Goal: Information Seeking & Learning: Learn about a topic

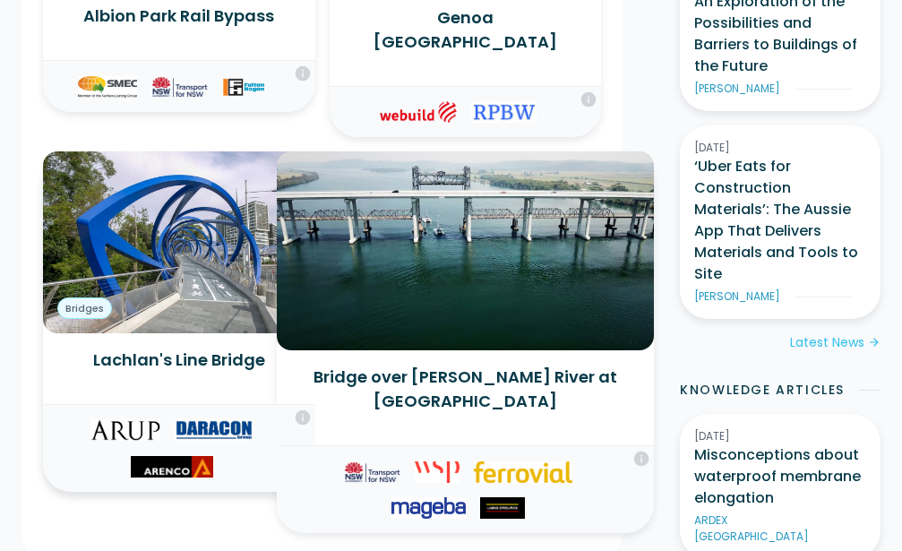
scroll to position [1005, 0]
click at [193, 348] on h3 "Lachlan's Line Bridge" at bounding box center [179, 360] width 244 height 24
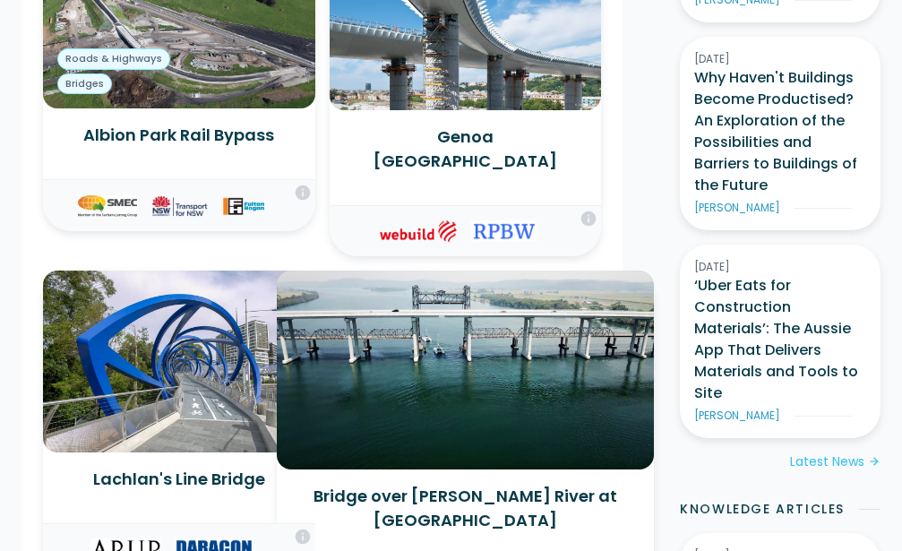
scroll to position [1188, 0]
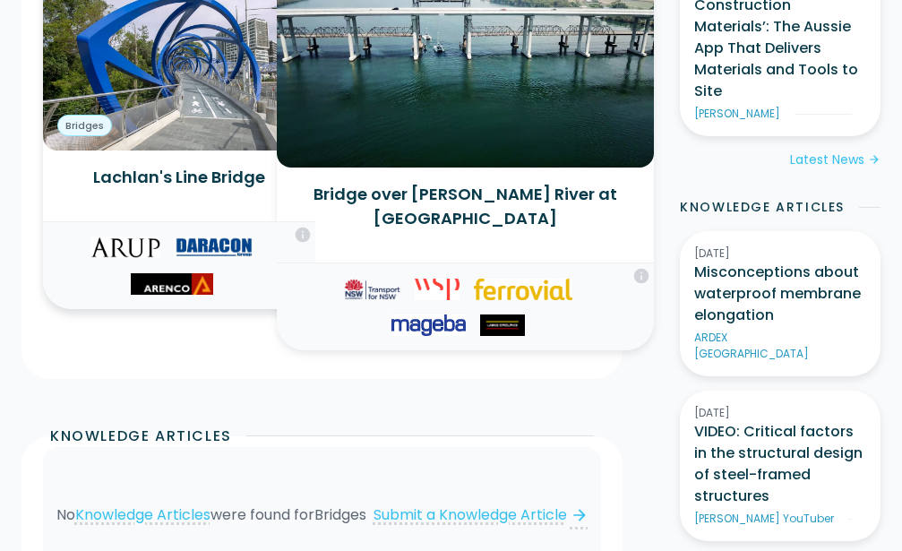
click at [108, 237] on img at bounding box center [125, 248] width 70 height 22
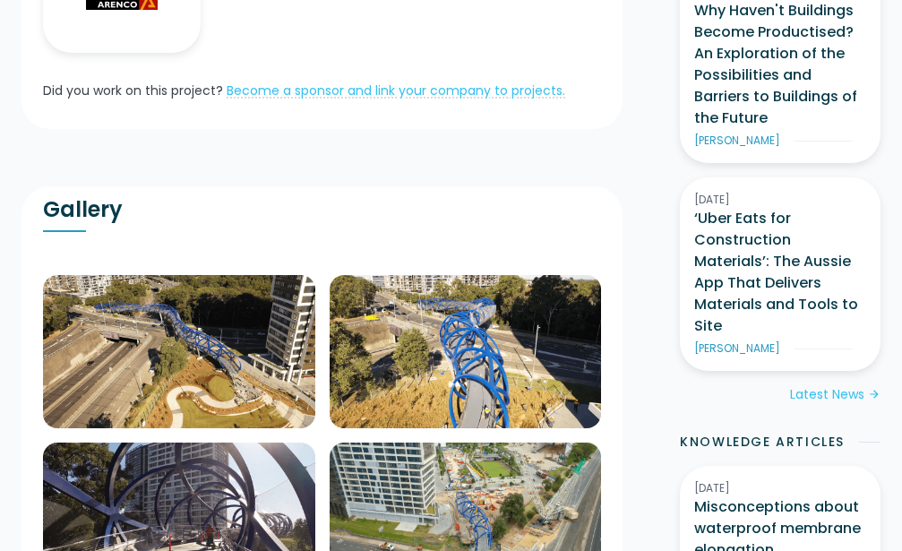
scroll to position [731, 0]
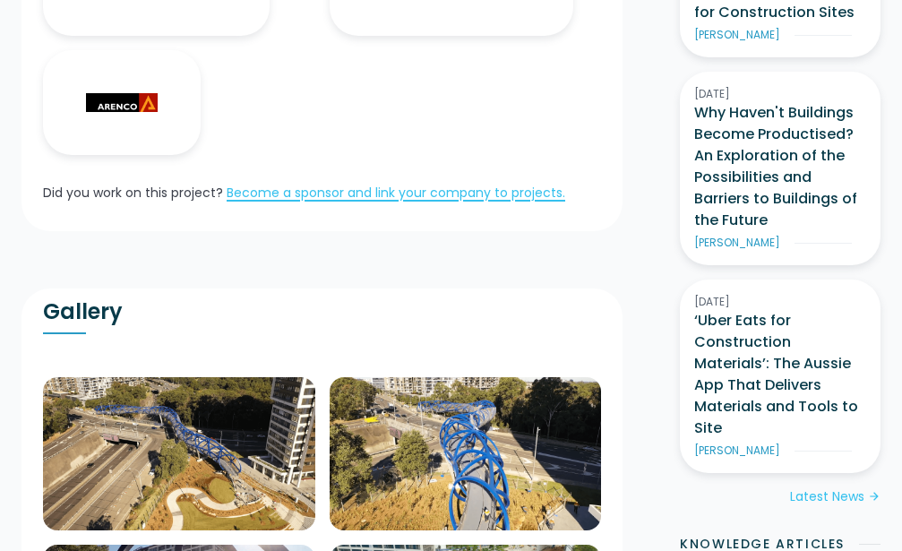
click at [307, 194] on link "Become a sponsor and link your company to projects." at bounding box center [396, 193] width 339 height 18
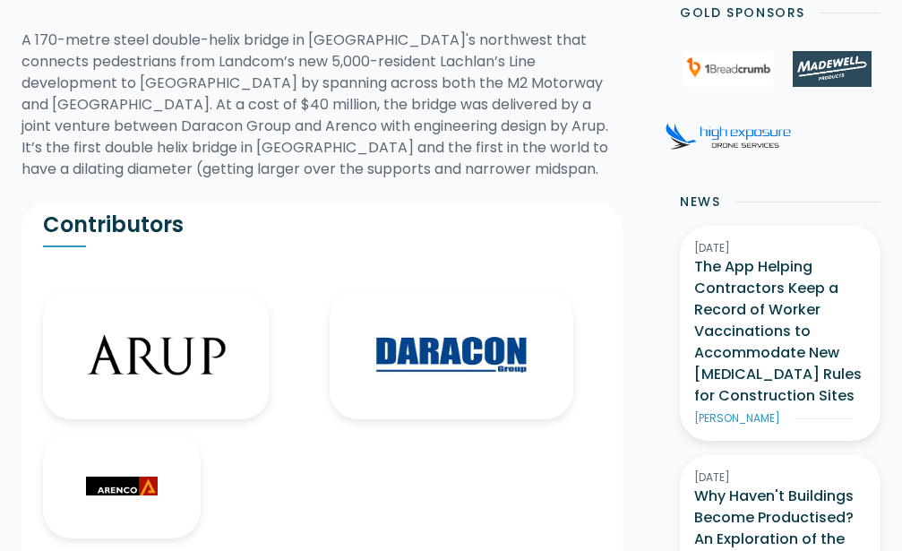
scroll to position [274, 0]
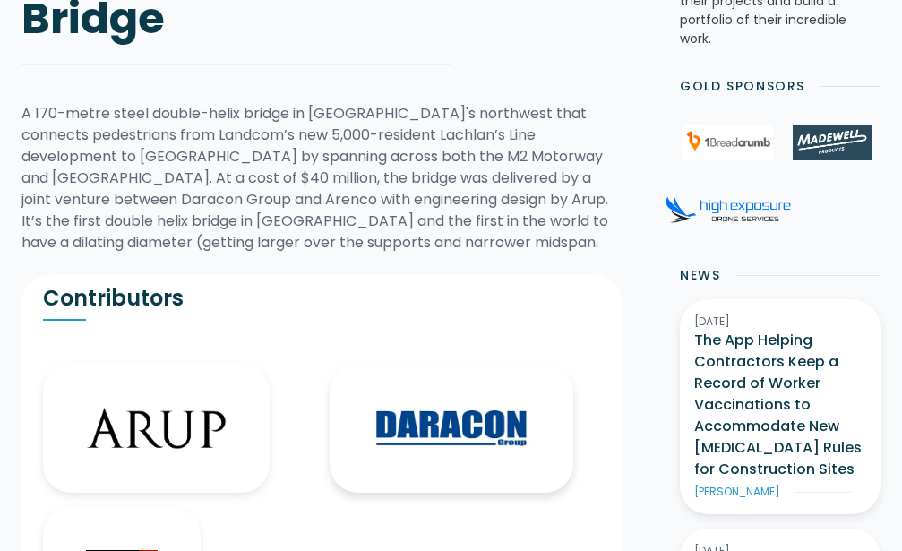
click at [443, 428] on img at bounding box center [452, 428] width 158 height 43
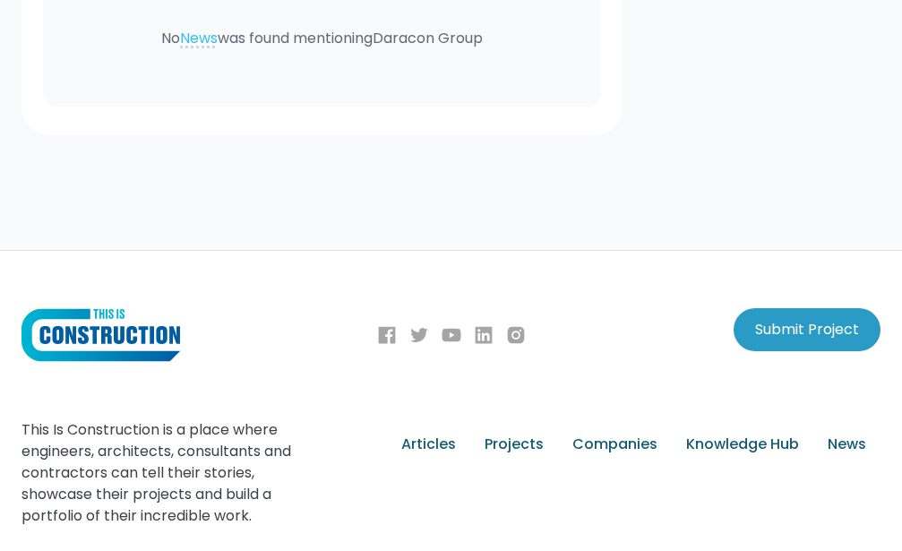
scroll to position [2338, 0]
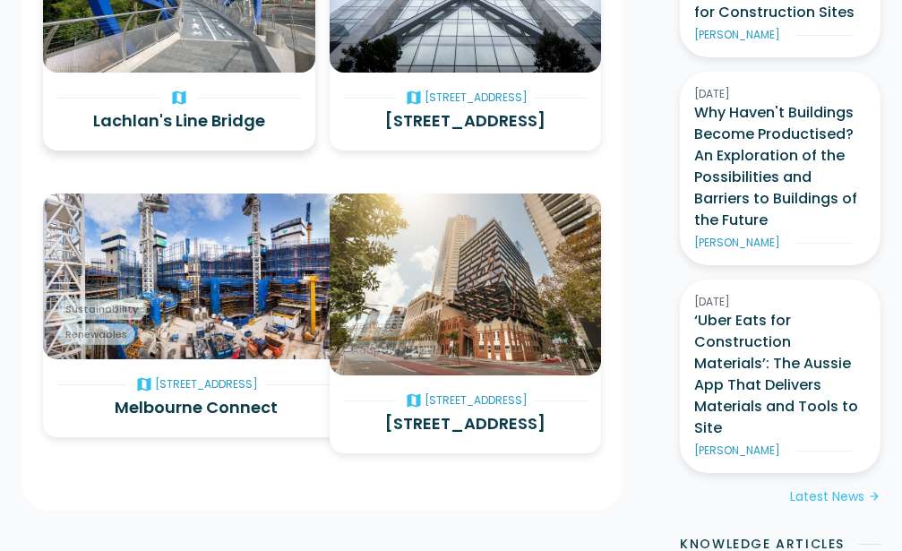
scroll to position [457, 0]
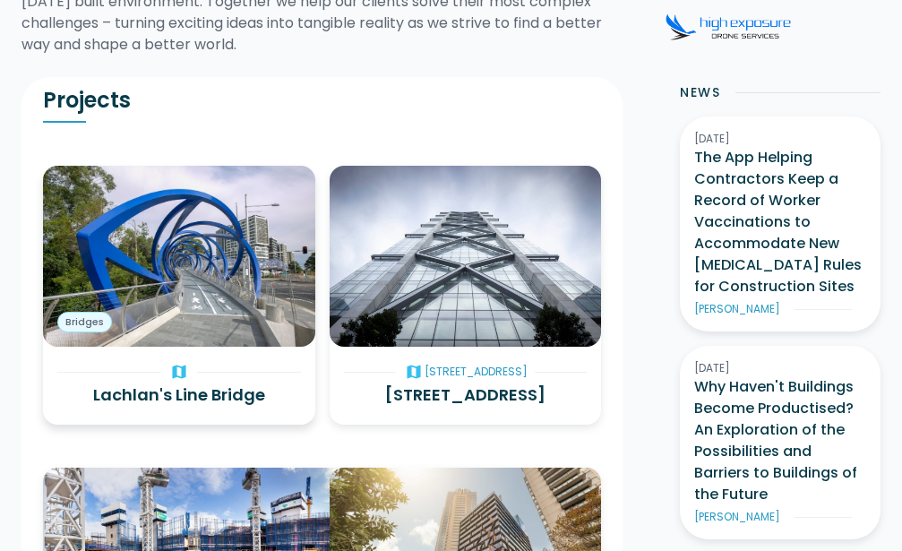
click at [120, 297] on img at bounding box center [179, 256] width 272 height 181
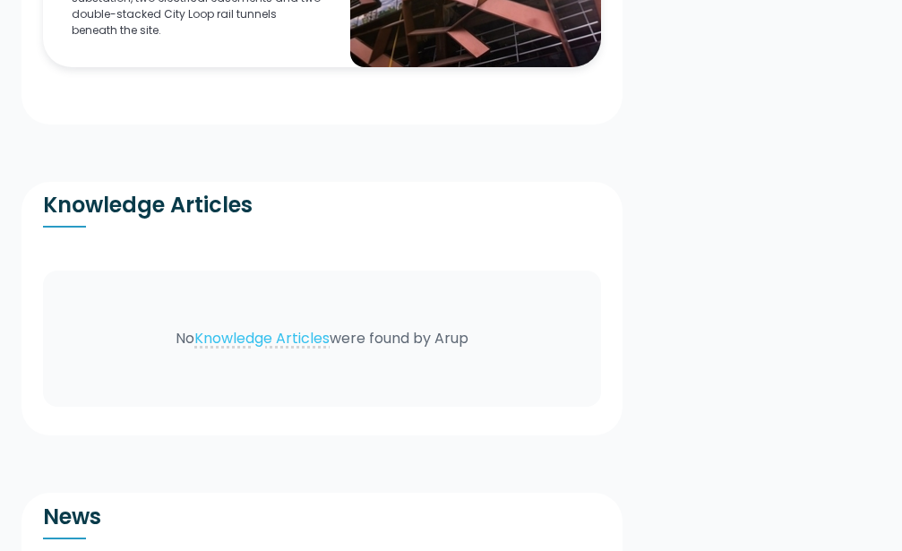
scroll to position [2467, 0]
